Goal: Information Seeking & Learning: Understand process/instructions

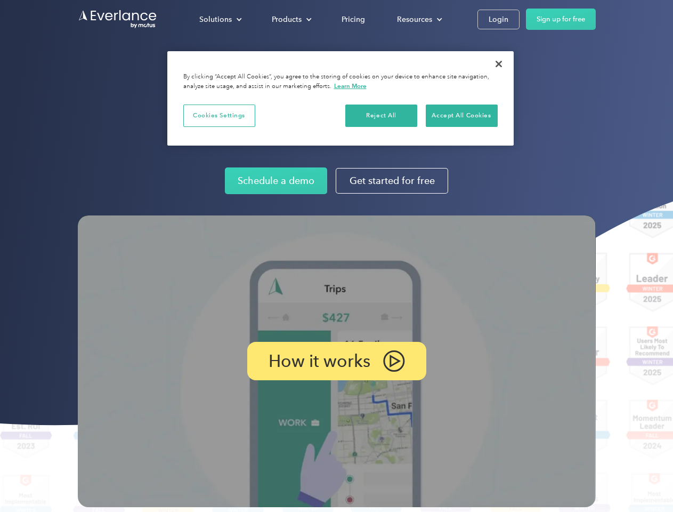
click at [336, 256] on img at bounding box center [337, 361] width 518 height 292
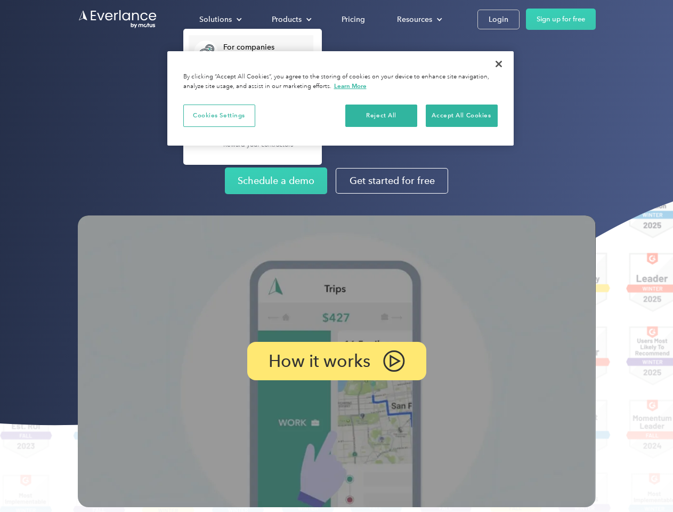
click at [220, 19] on div "Solutions" at bounding box center [215, 19] width 33 height 13
click at [290, 19] on div "Products" at bounding box center [287, 19] width 30 height 13
click at [418, 19] on div "Resources" at bounding box center [414, 19] width 35 height 13
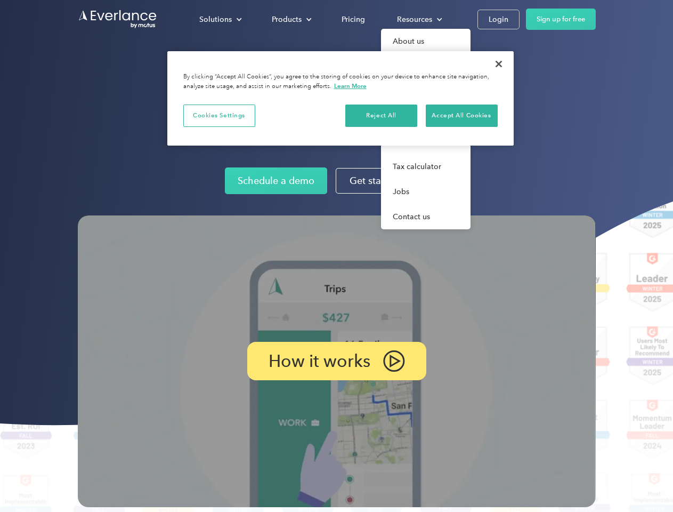
click at [336, 361] on p "How it works" at bounding box center [320, 360] width 102 height 13
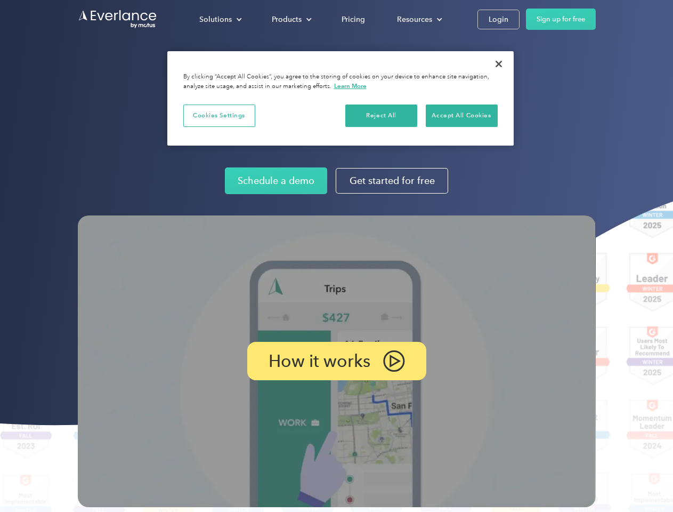
click at [219, 115] on button "Cookies Settings" at bounding box center [219, 115] width 72 height 22
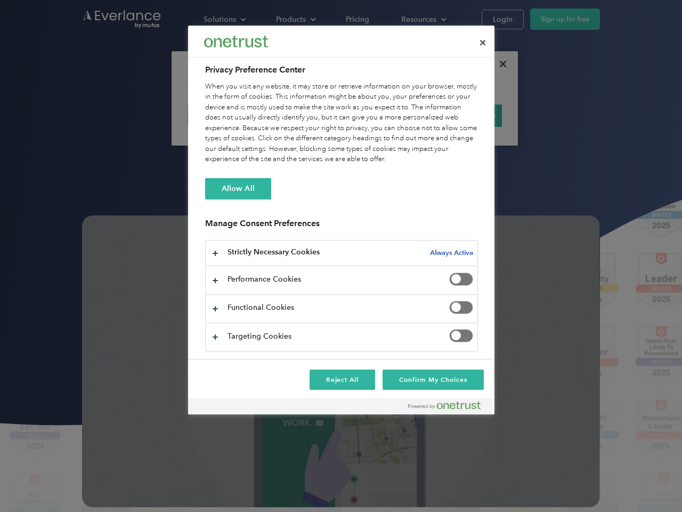
click at [382, 115] on div "When you visit any website, it may store or retrieve information on your browse…" at bounding box center [341, 123] width 273 height 83
click at [462, 115] on div "When you visit any website, it may store or retrieve information on your browse…" at bounding box center [341, 123] width 273 height 83
click at [499, 64] on div at bounding box center [341, 256] width 682 height 512
